Goal: Information Seeking & Learning: Learn about a topic

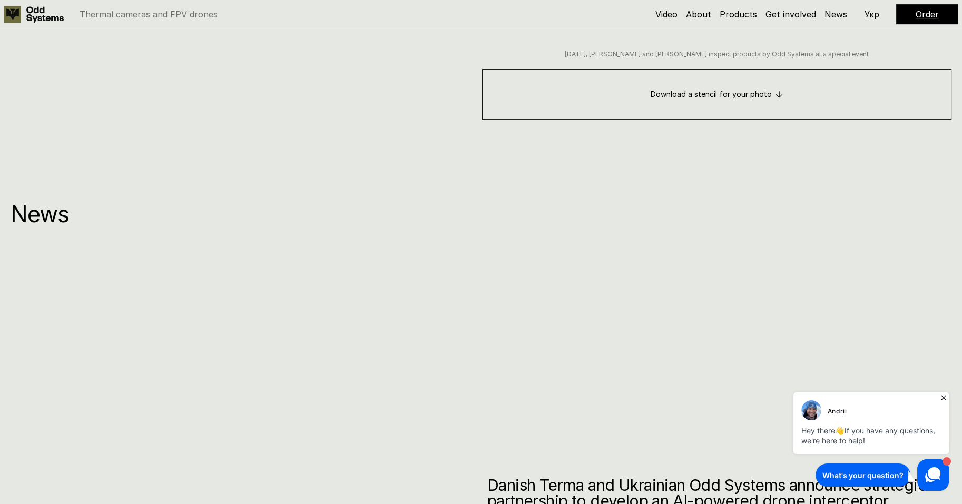
scroll to position [6638, 0]
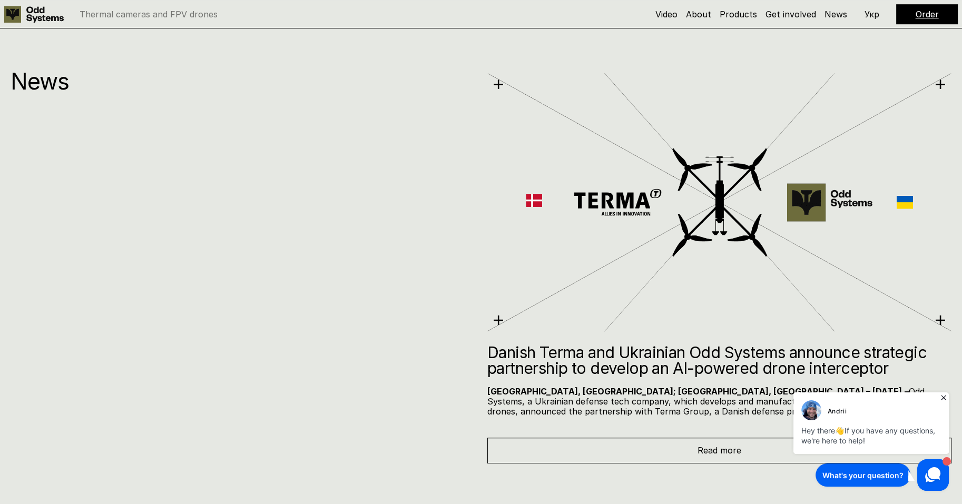
click at [944, 398] on icon at bounding box center [943, 397] width 5 height 5
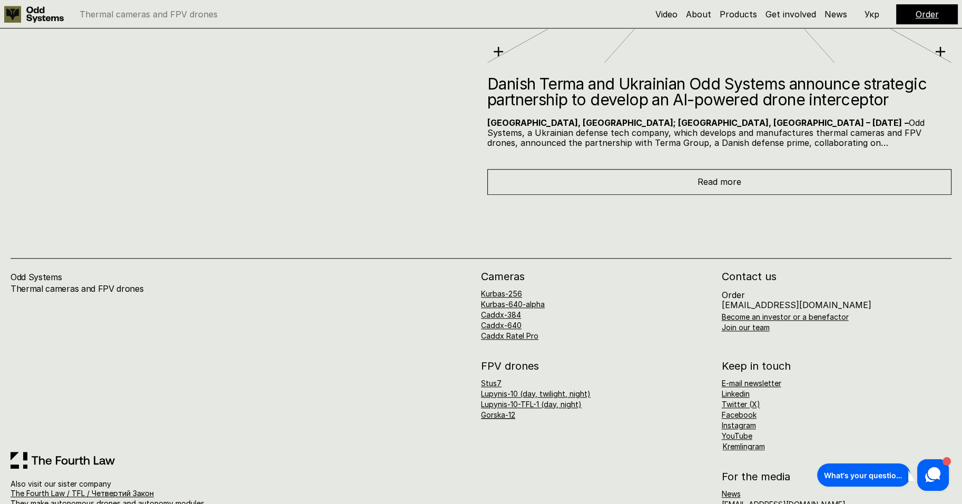
scroll to position [6929, 0]
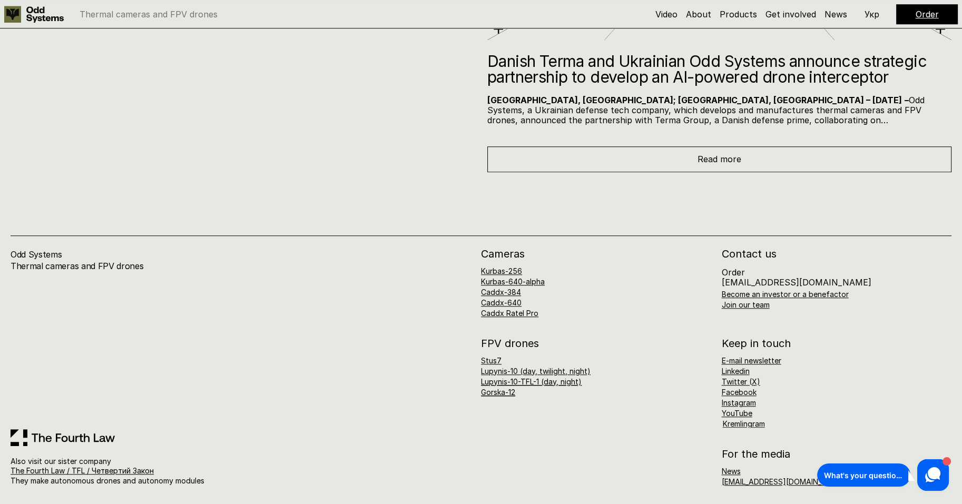
click at [522, 379] on link "Lupynis-10-TFL-1 (day, night)" at bounding box center [531, 381] width 101 height 9
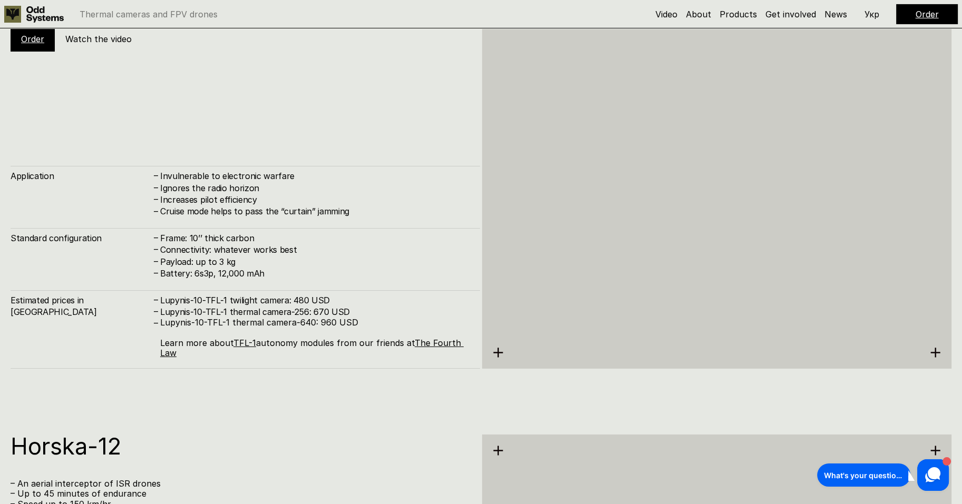
scroll to position [5048, 0]
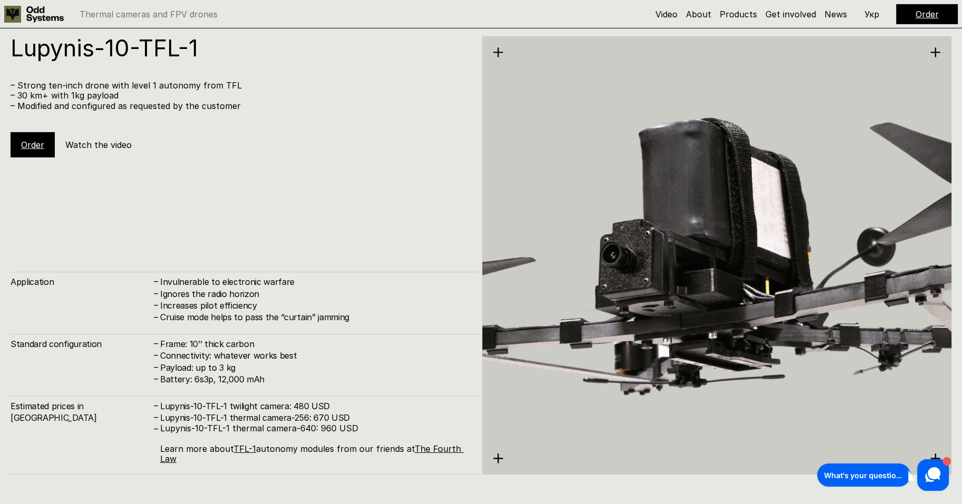
click at [326, 351] on h4 "Connectivity: whatever works best" at bounding box center [314, 356] width 309 height 12
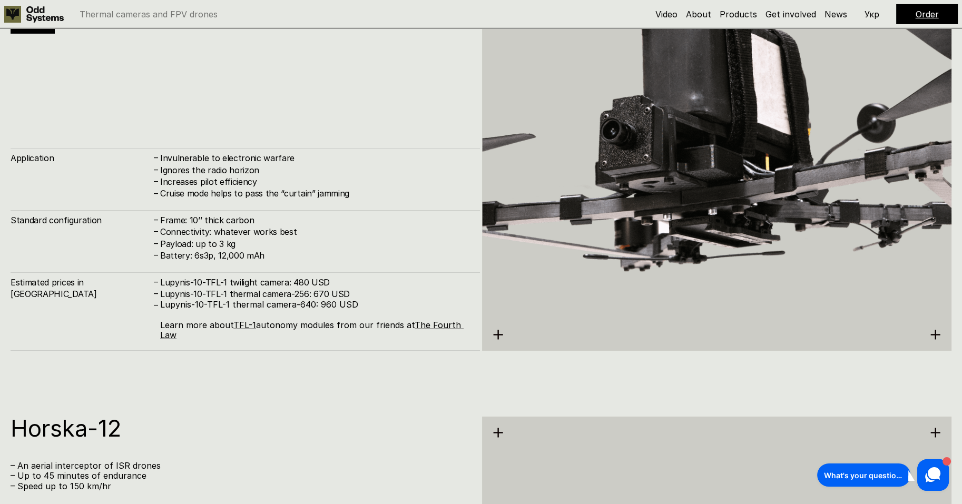
scroll to position [5180, 0]
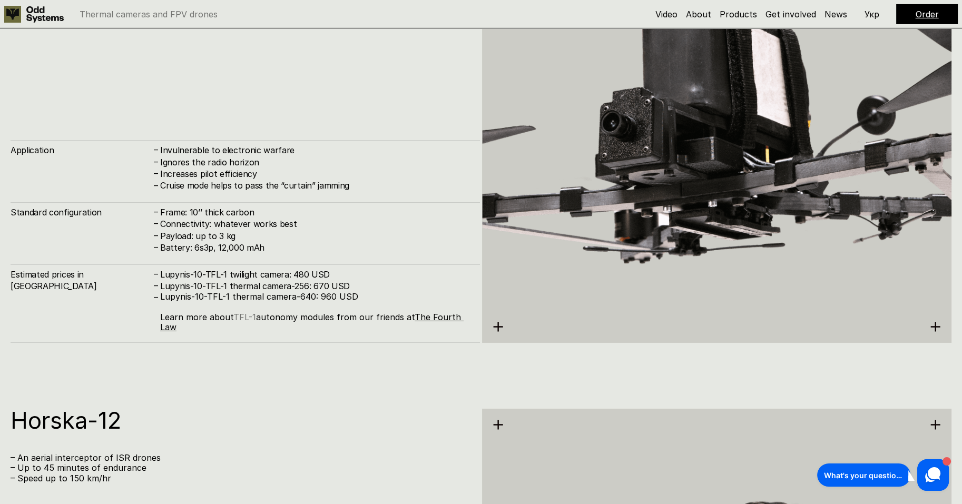
click at [242, 315] on link "TFL-1" at bounding box center [244, 317] width 23 height 11
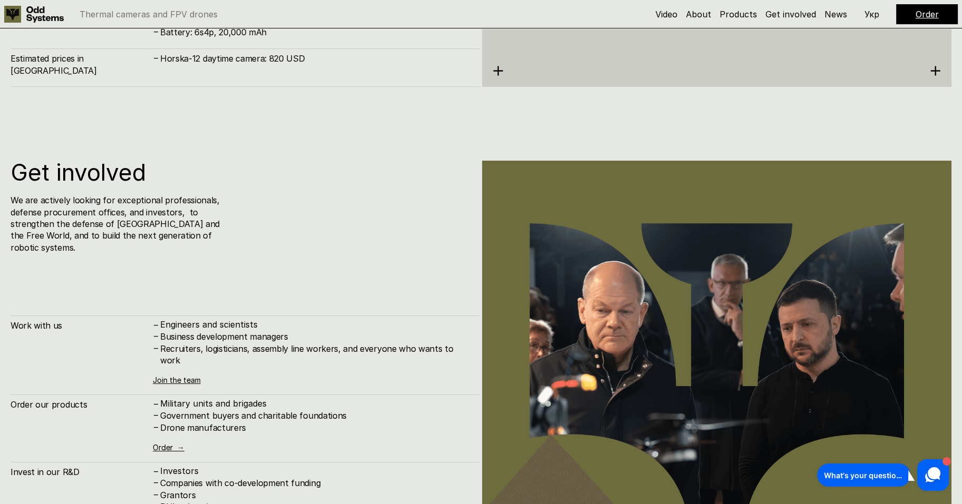
scroll to position [5875, 0]
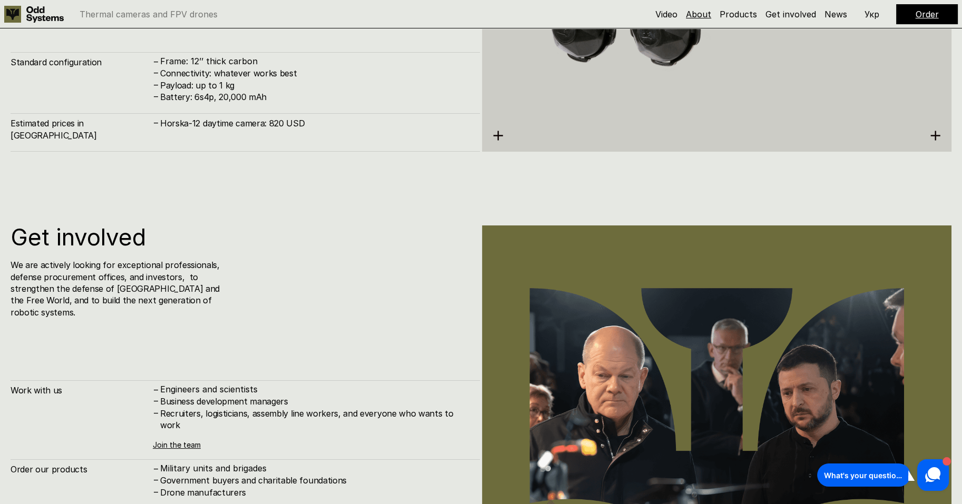
click at [710, 13] on link "About" at bounding box center [698, 14] width 25 height 11
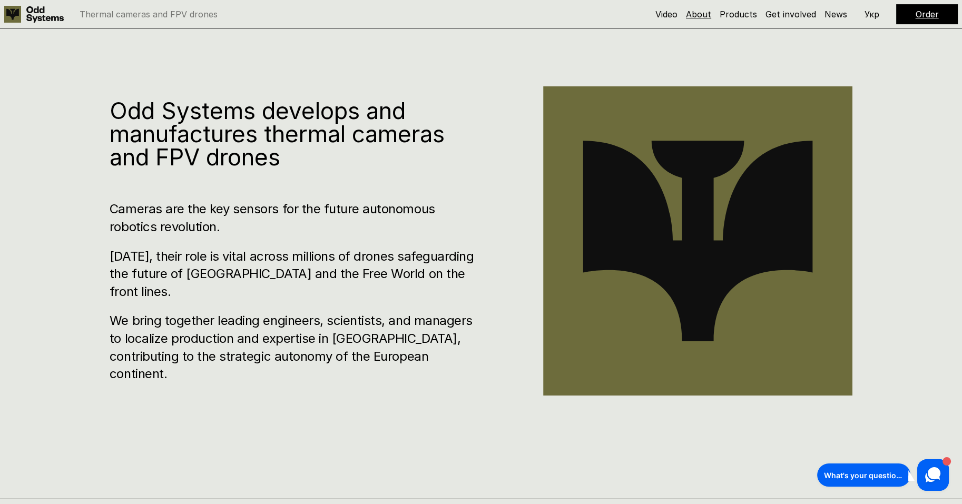
scroll to position [512, 0]
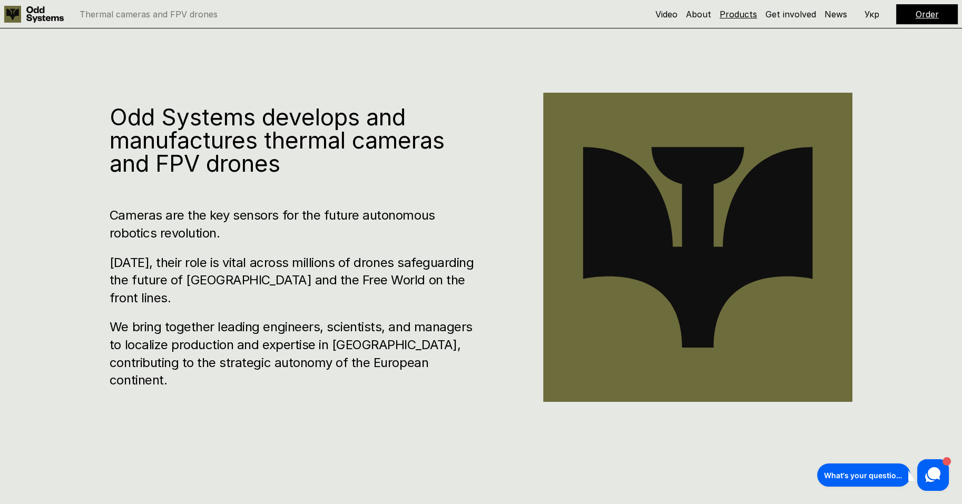
click at [738, 14] on link "Products" at bounding box center [738, 14] width 37 height 11
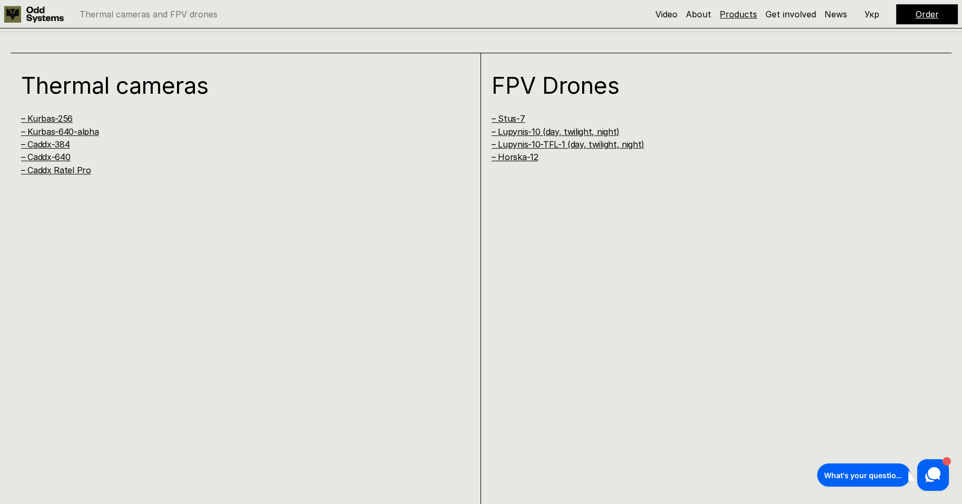
scroll to position [1016, 0]
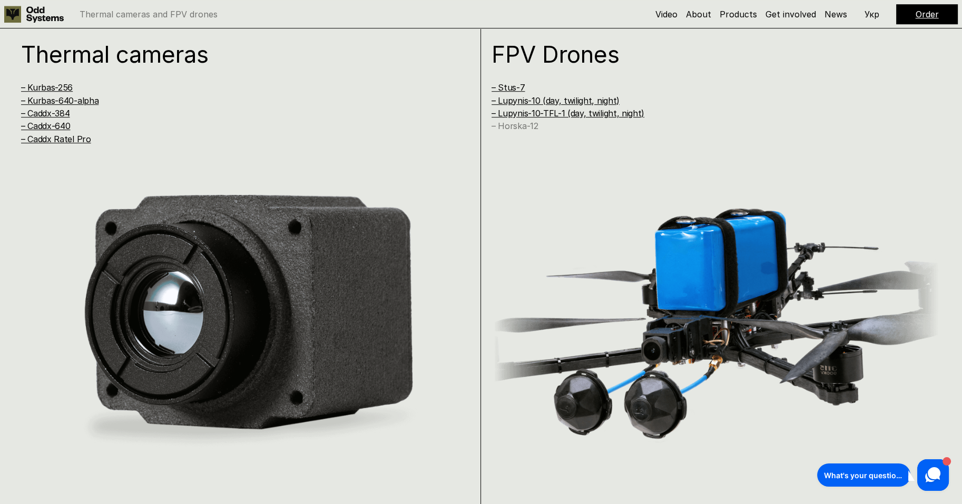
click at [507, 127] on link "– Horska-12" at bounding box center [515, 126] width 46 height 11
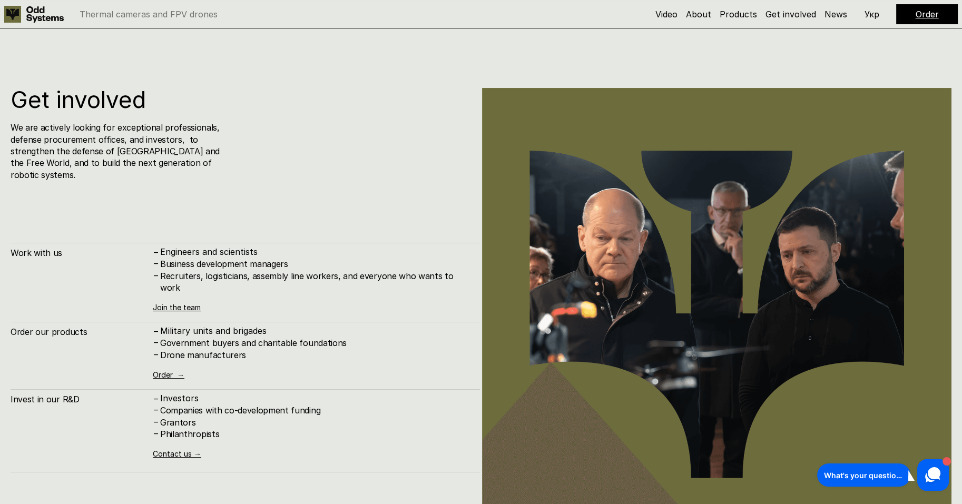
scroll to position [6013, 0]
